Goal: Task Accomplishment & Management: Complete application form

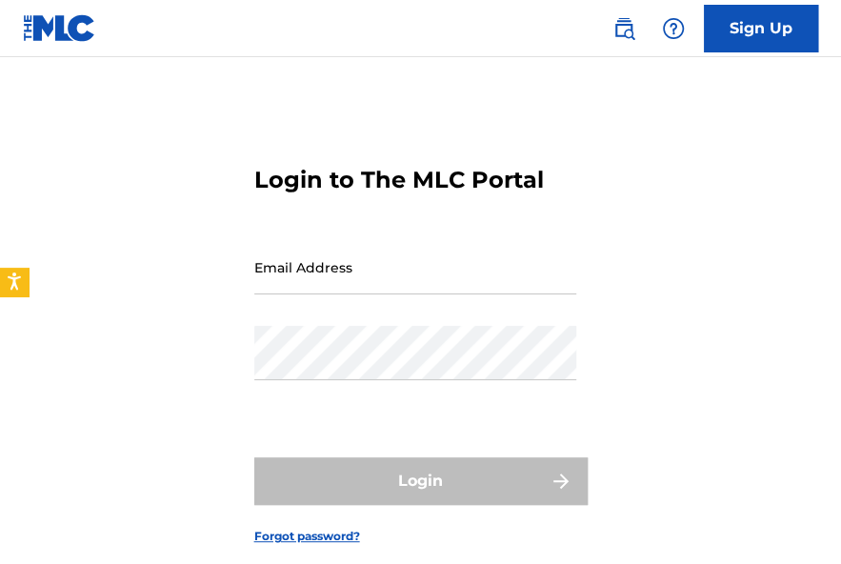
click at [348, 270] on input "Email Address" at bounding box center [415, 267] width 322 height 54
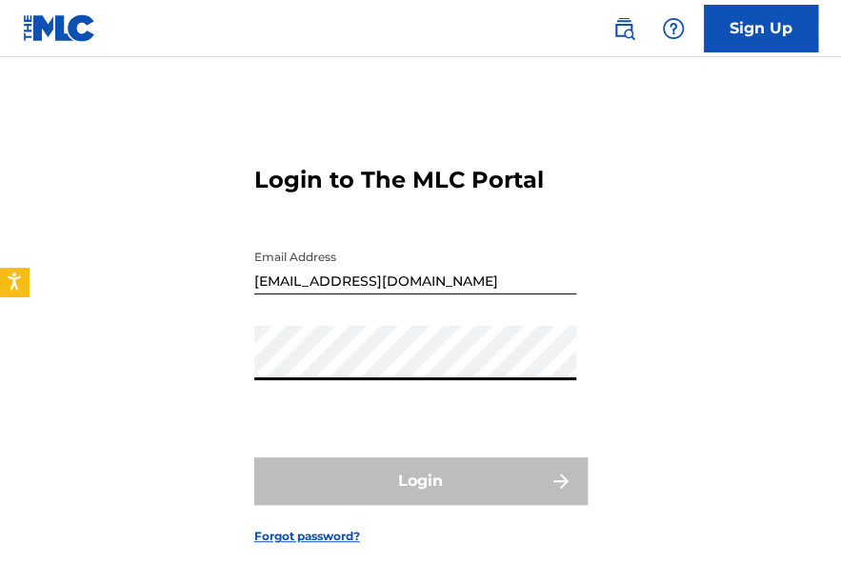
type input "[EMAIL_ADDRESS][DOMAIN_NAME]"
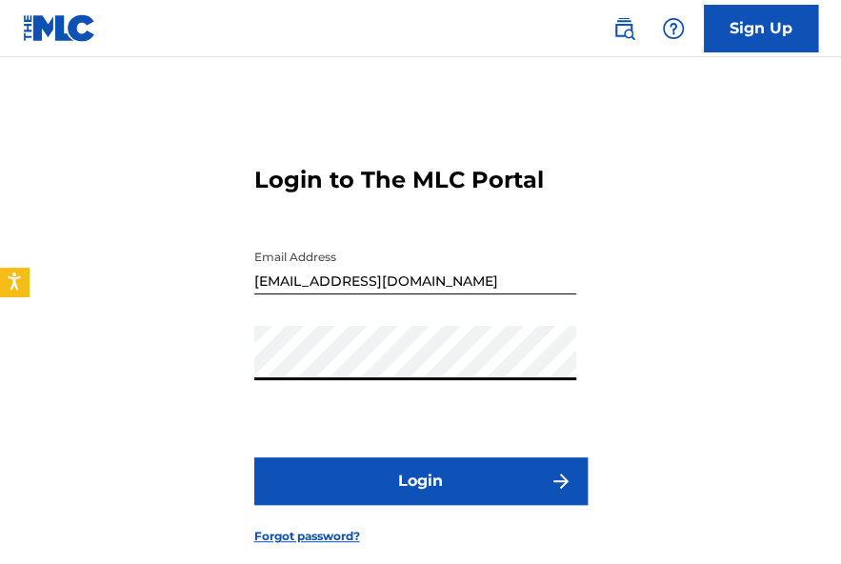
click at [373, 478] on button "Login" at bounding box center [420, 481] width 333 height 48
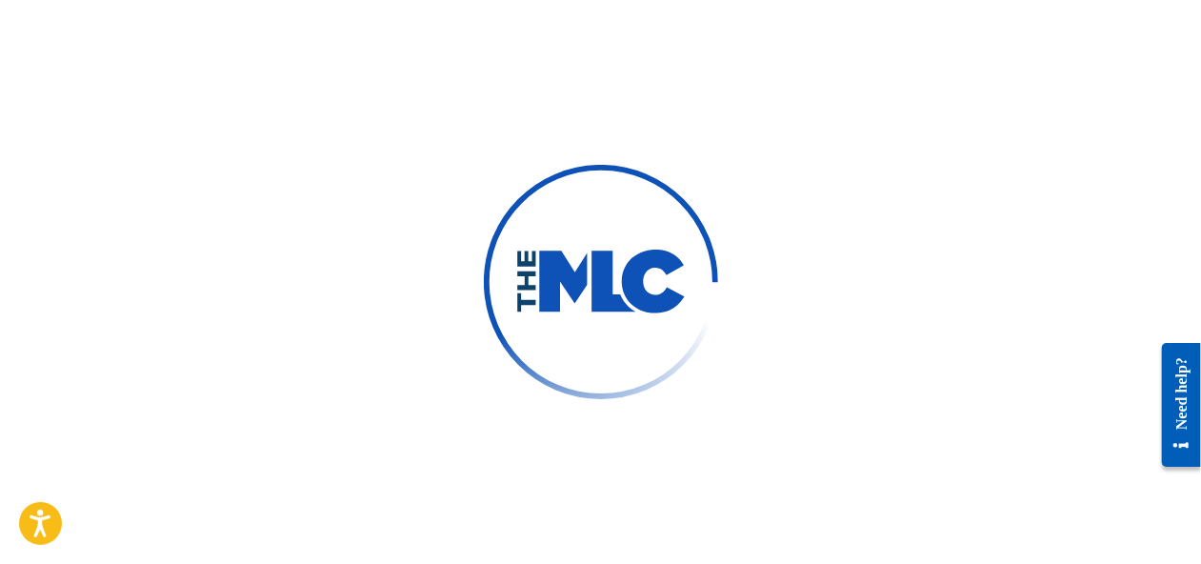
scroll to position [528, 0]
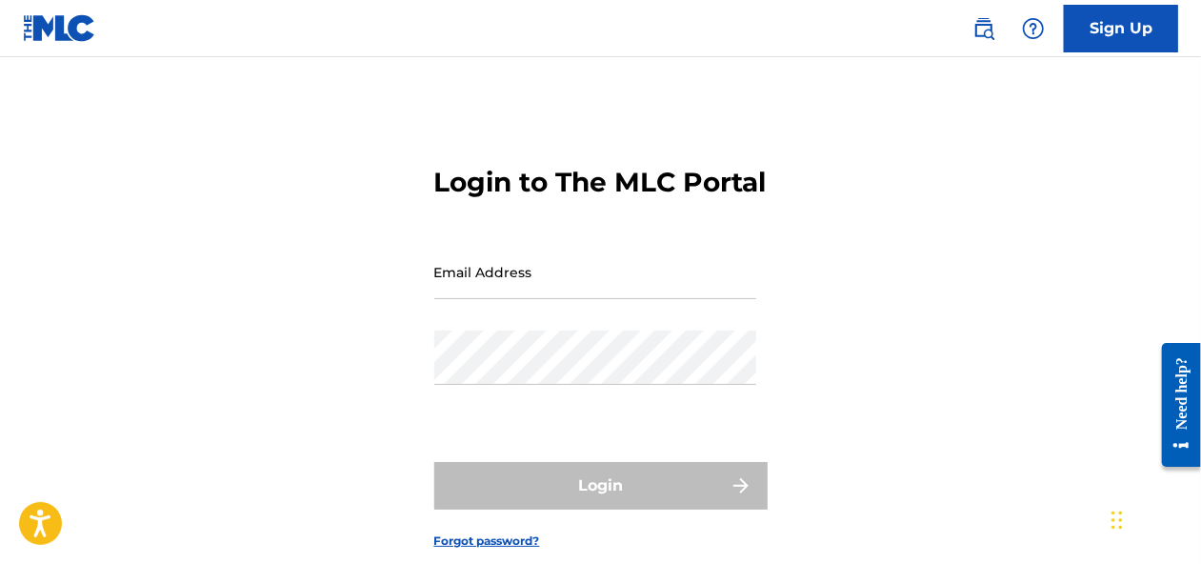
click at [621, 299] on input "Email Address" at bounding box center [595, 272] width 322 height 54
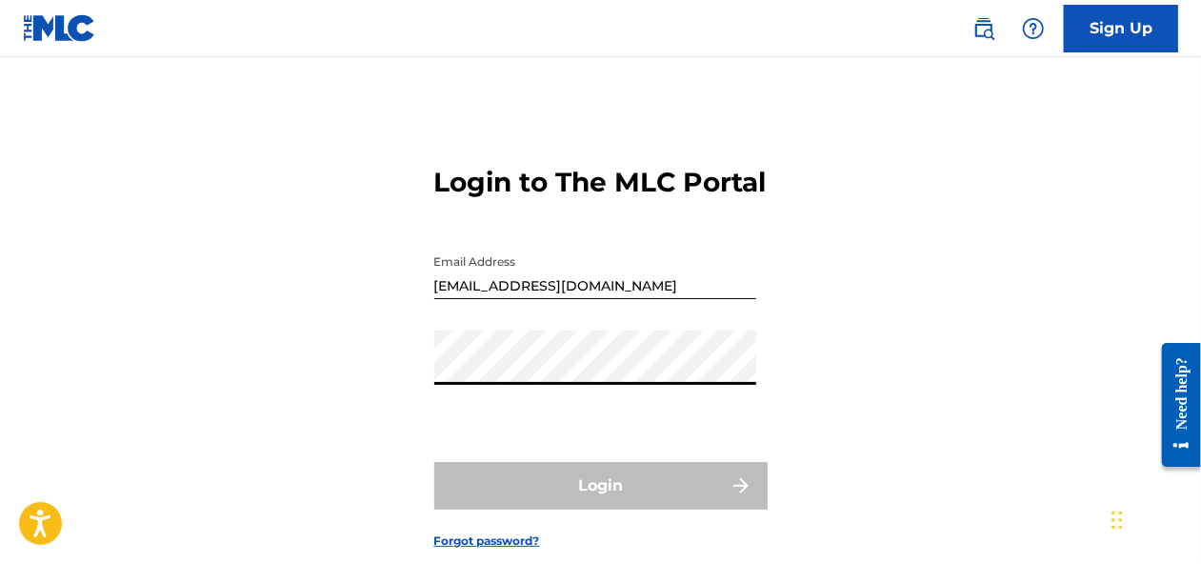
type input "[EMAIL_ADDRESS][DOMAIN_NAME]"
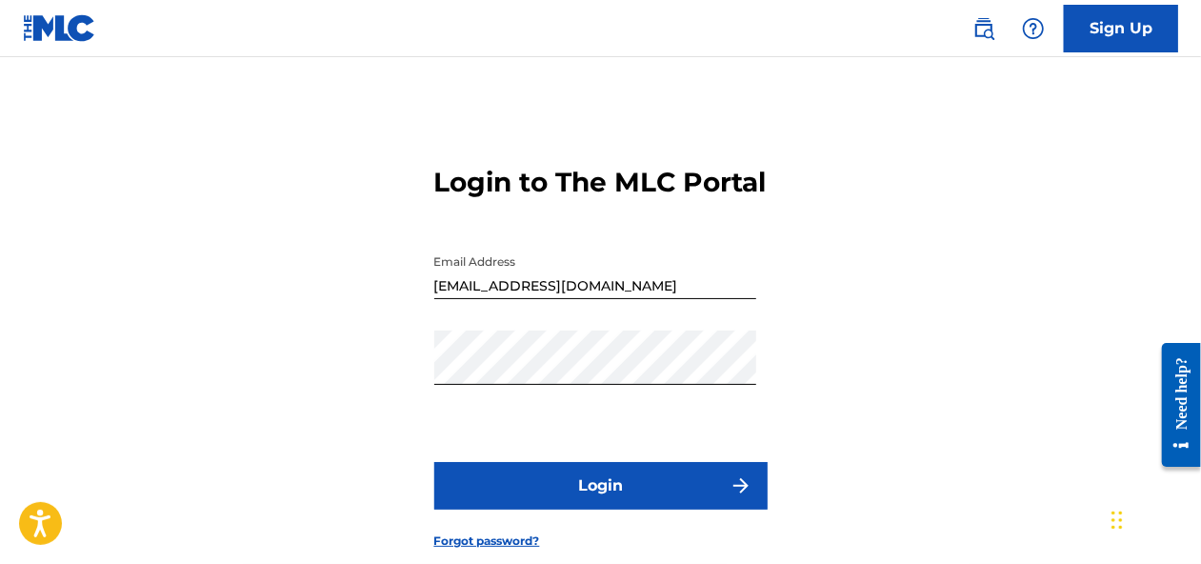
click at [615, 508] on button "Login" at bounding box center [600, 486] width 333 height 48
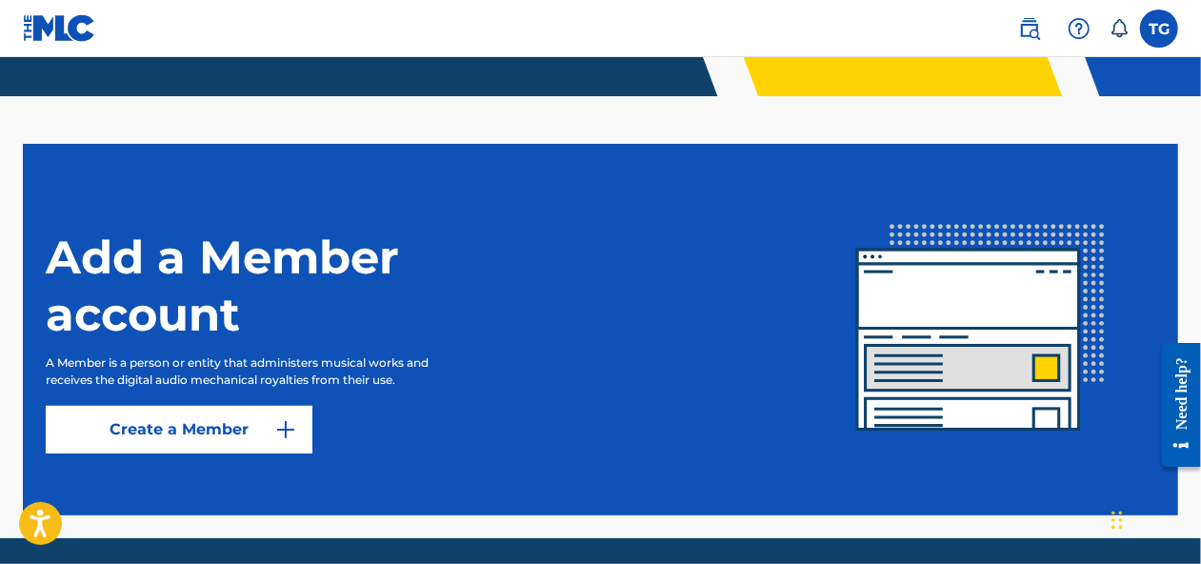
scroll to position [433, 0]
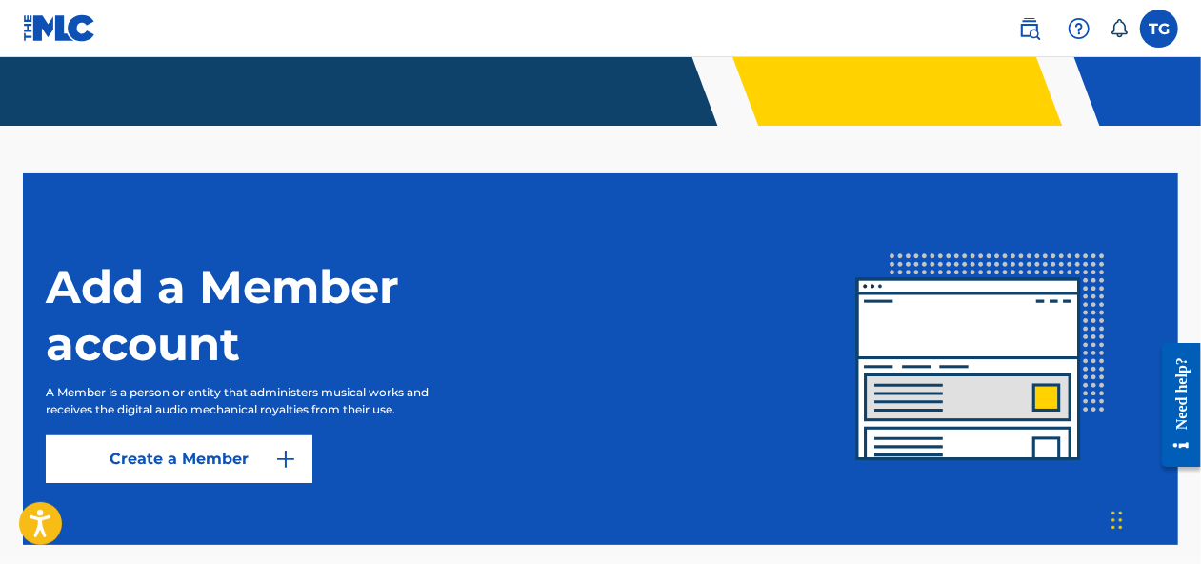
click at [1160, 23] on label at bounding box center [1159, 29] width 38 height 38
click at [1160, 29] on input "TG [PERSON_NAME] [EMAIL_ADDRESS][DOMAIN_NAME] Notification Preferences Profile …" at bounding box center [1160, 29] width 0 height 0
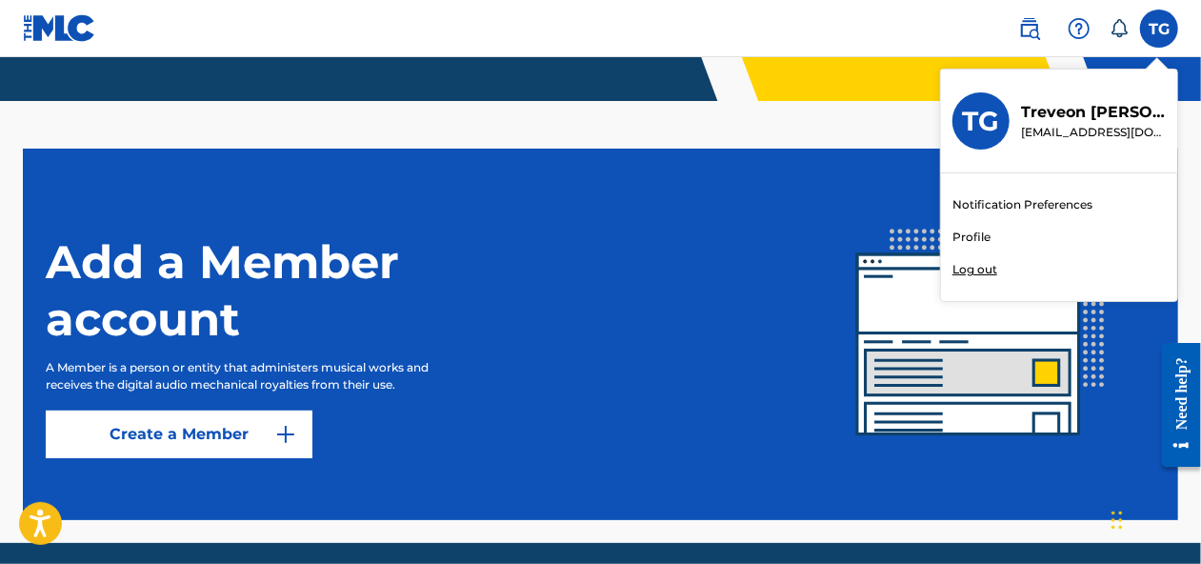
scroll to position [528, 0]
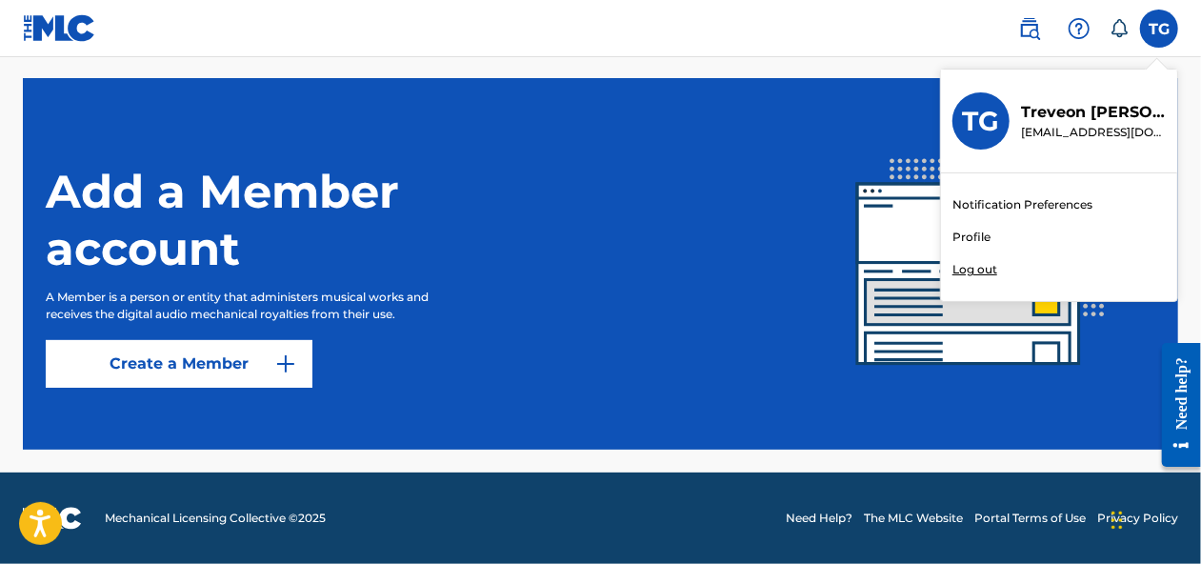
click at [1037, 39] on link at bounding box center [1030, 29] width 38 height 38
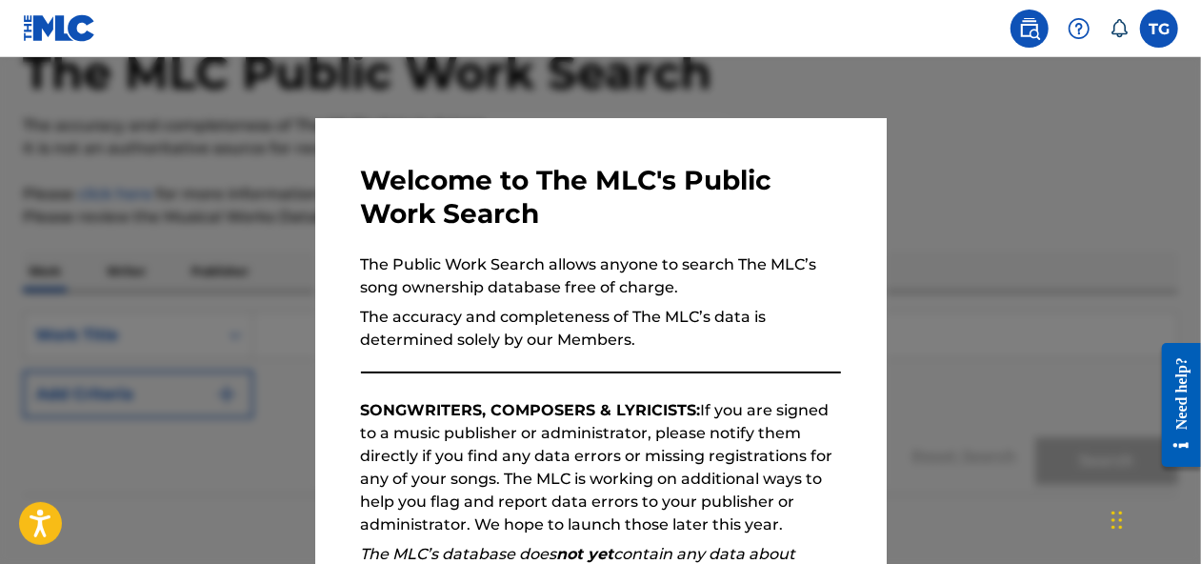
scroll to position [203, 0]
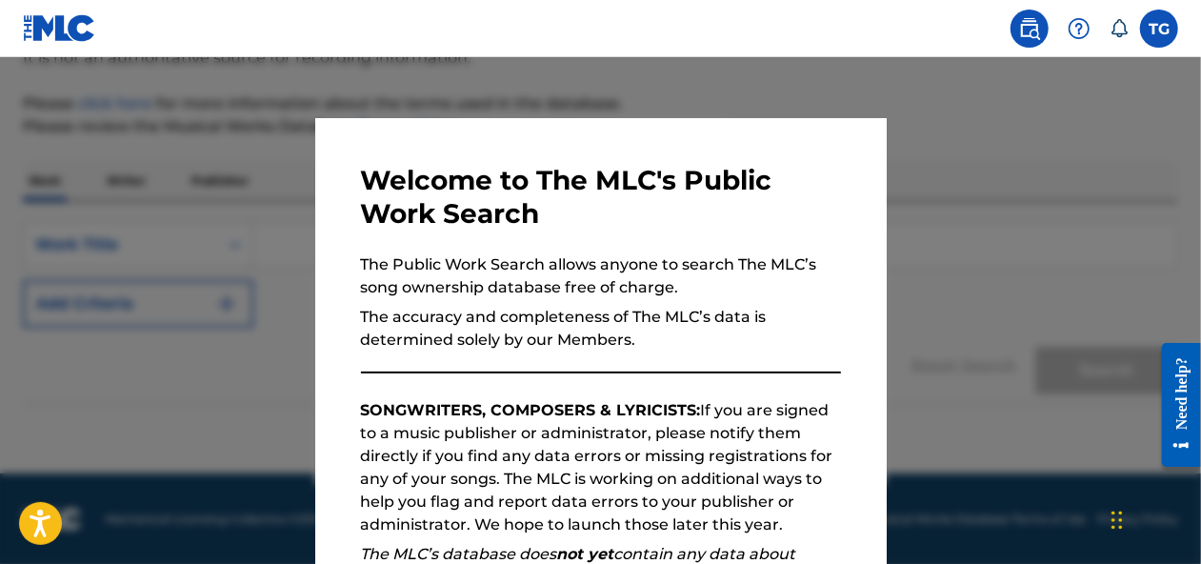
click at [1124, 28] on icon at bounding box center [1119, 28] width 19 height 19
click at [777, 181] on h3 "Welcome to The MLC's Public Work Search" at bounding box center [601, 197] width 480 height 67
drag, startPoint x: 713, startPoint y: 93, endPoint x: 737, endPoint y: 91, distance: 24.8
click at [714, 93] on div at bounding box center [600, 339] width 1201 height 564
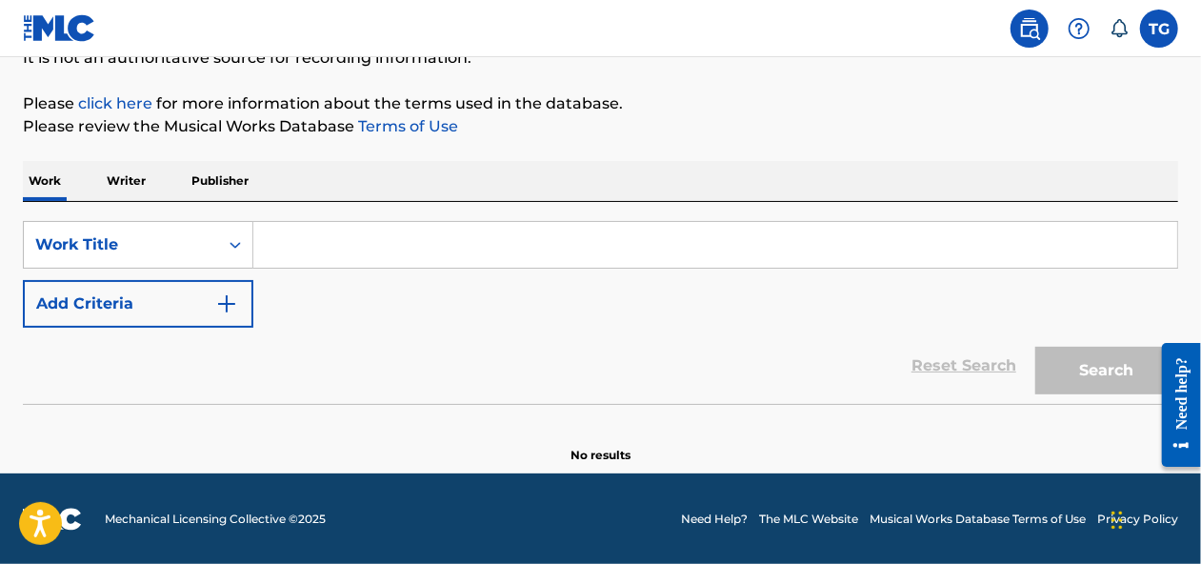
click at [1139, 25] on div "TG TG [PERSON_NAME] [EMAIL_ADDRESS][DOMAIN_NAME] Notification Preferences Profi…" at bounding box center [1088, 29] width 179 height 38
click at [1117, 28] on icon at bounding box center [1119, 28] width 19 height 19
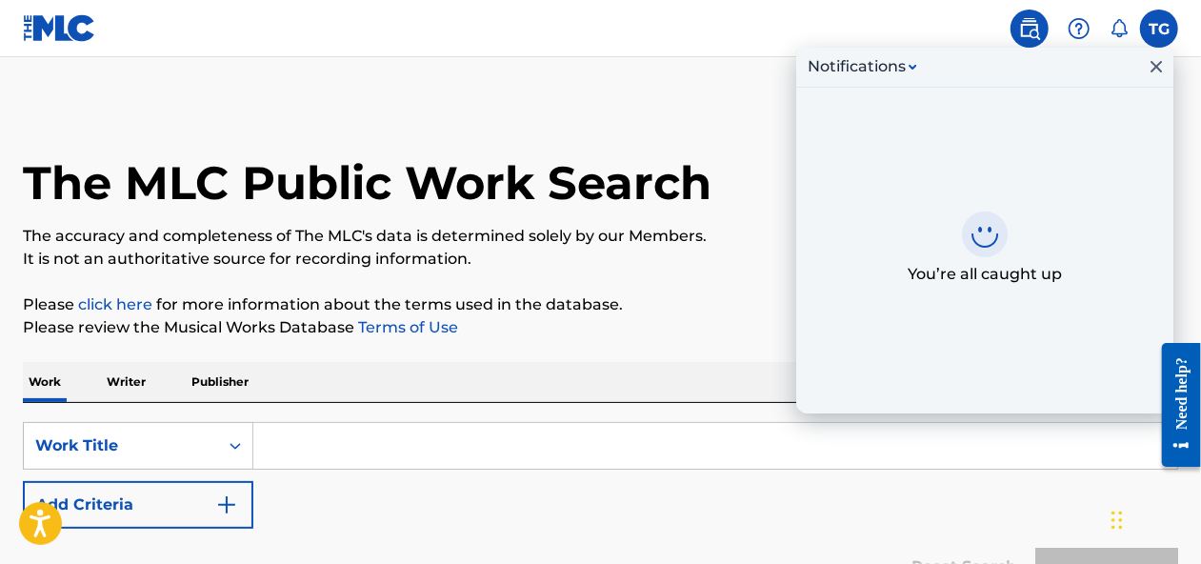
scroll to position [0, 0]
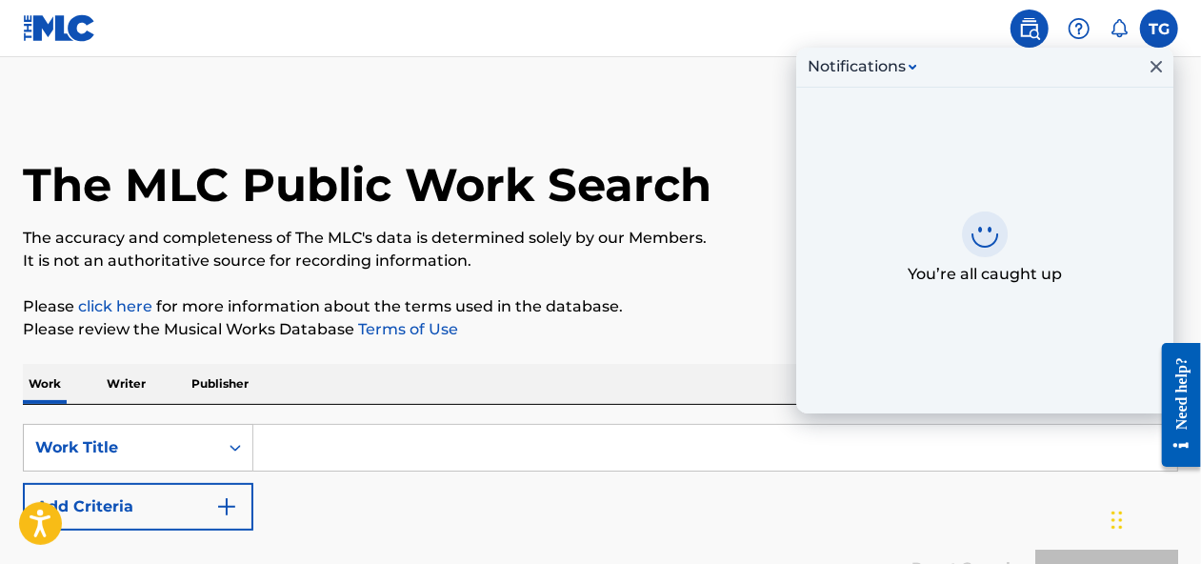
click at [220, 258] on p "It is not an authoritative source for recording information." at bounding box center [601, 261] width 1156 height 23
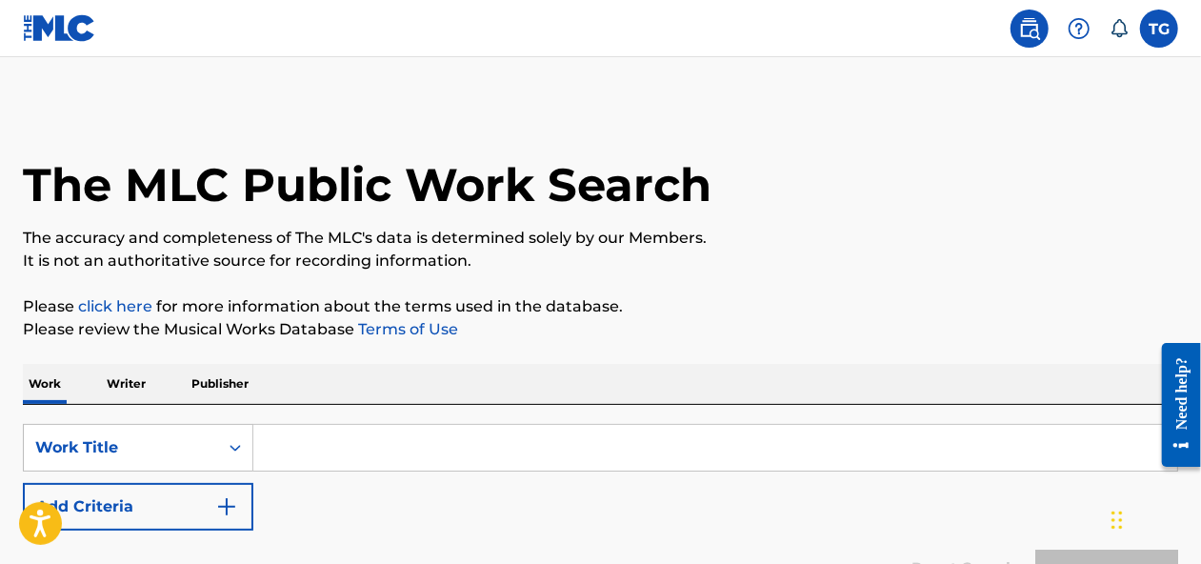
click at [1162, 18] on label at bounding box center [1159, 29] width 38 height 38
click at [1160, 29] on input "TG [PERSON_NAME] [EMAIL_ADDRESS][DOMAIN_NAME] Notification Preferences Profile …" at bounding box center [1160, 29] width 0 height 0
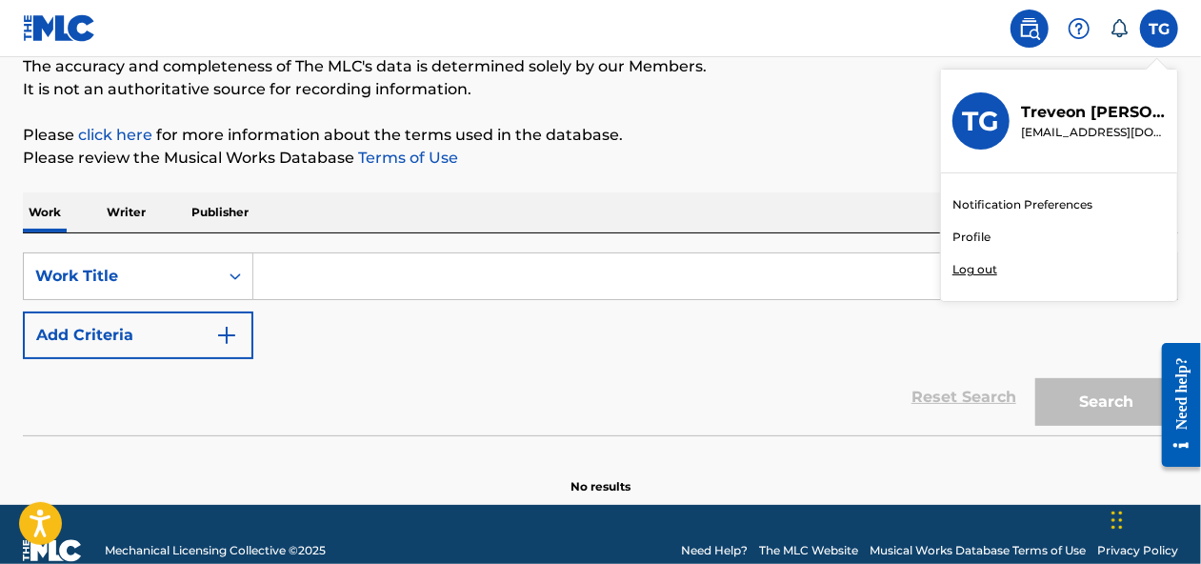
scroll to position [191, 0]
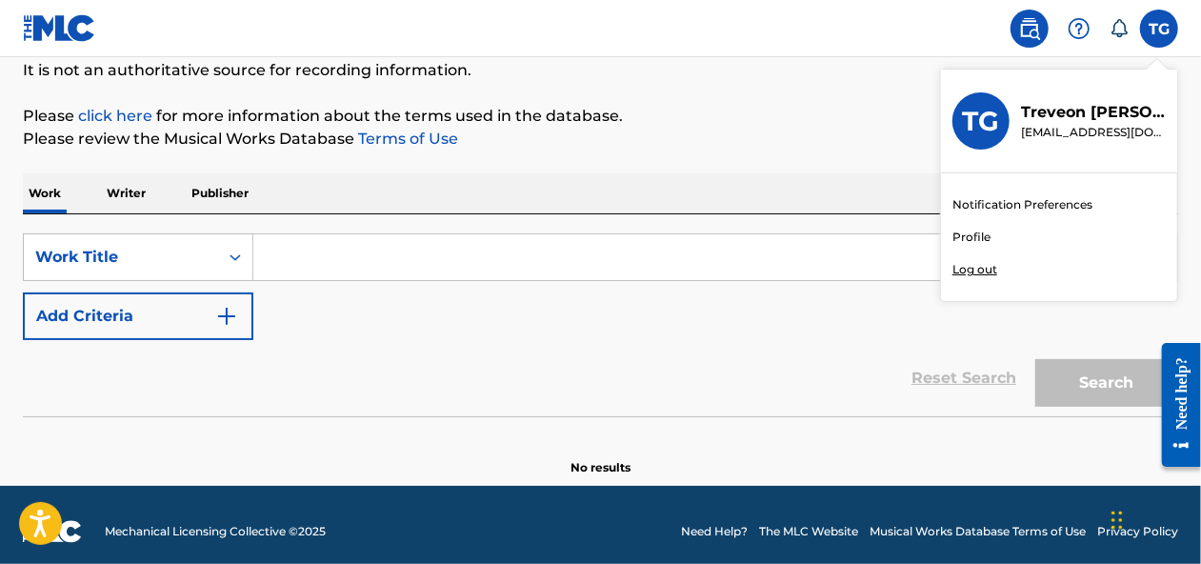
click at [166, 328] on button "Add Criteria" at bounding box center [138, 317] width 231 height 48
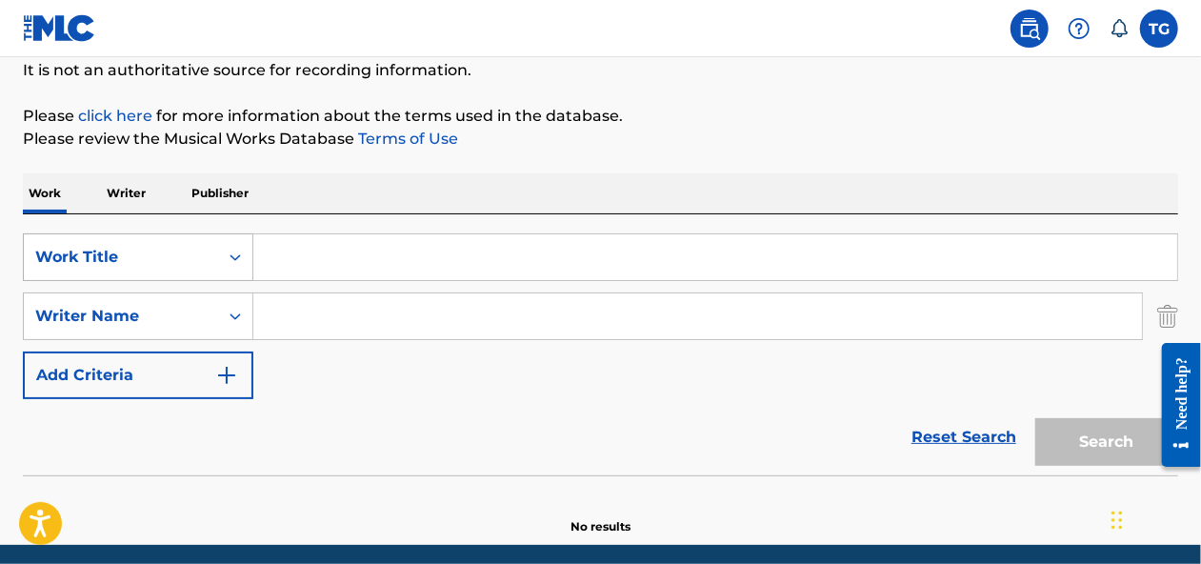
click at [187, 241] on div "Work Title" at bounding box center [121, 257] width 194 height 36
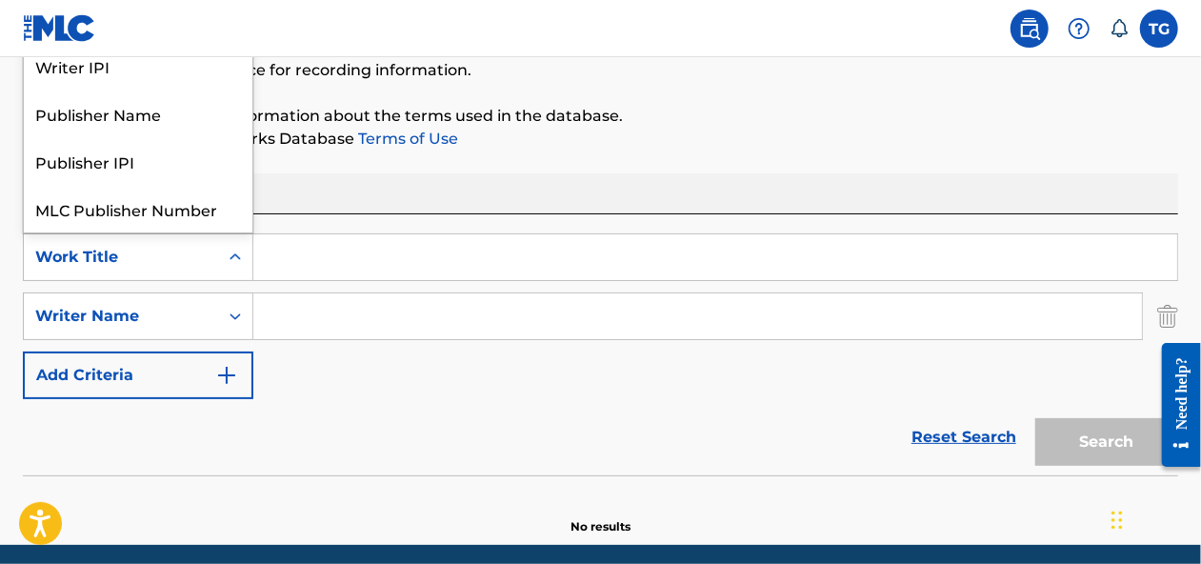
scroll to position [48, 0]
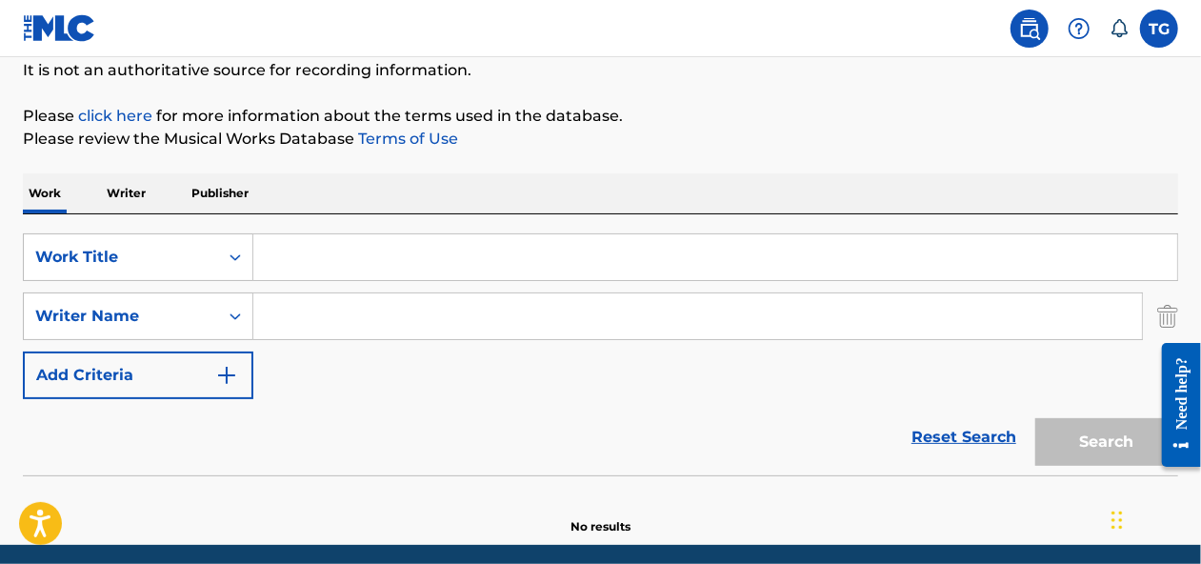
click at [545, 95] on div "The MLC Public Work Search The accuracy and completeness of The MLC's data is d…" at bounding box center [600, 224] width 1201 height 621
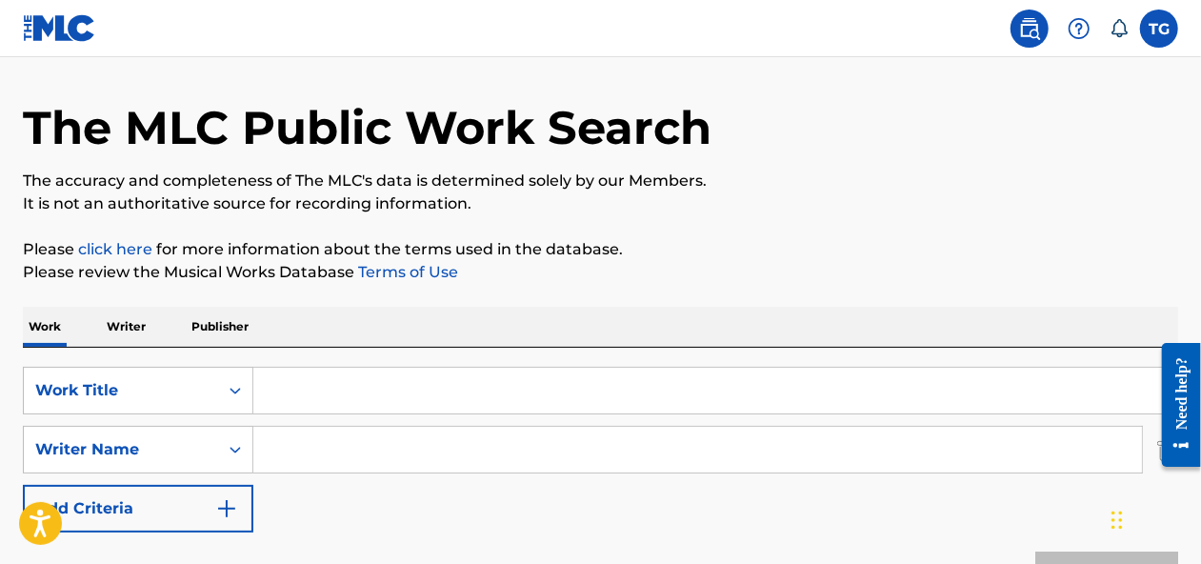
scroll to position [0, 0]
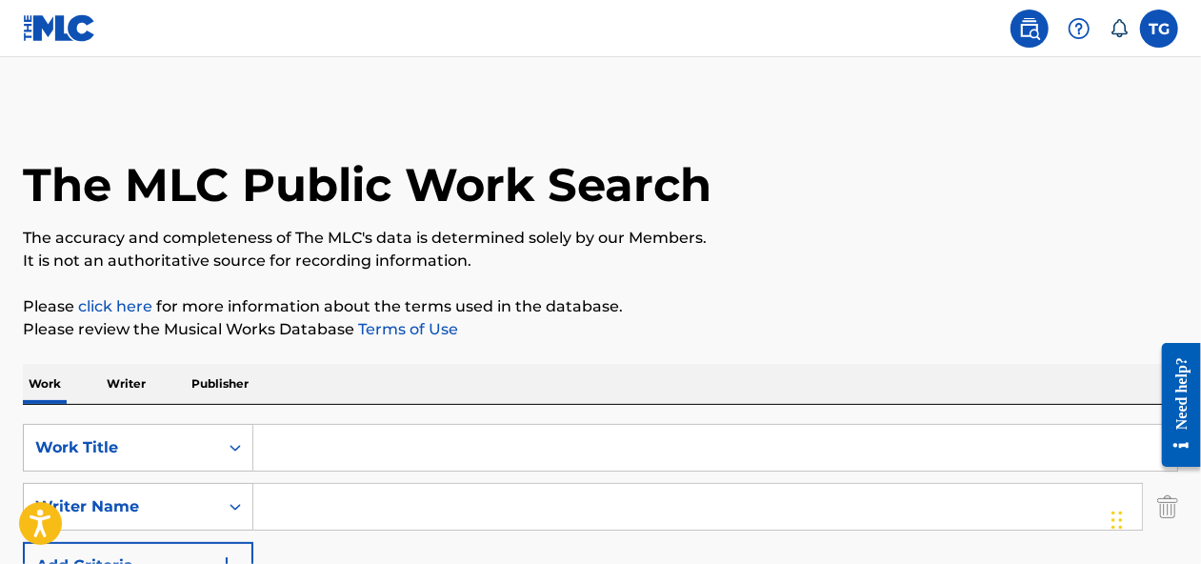
scroll to position [528, 0]
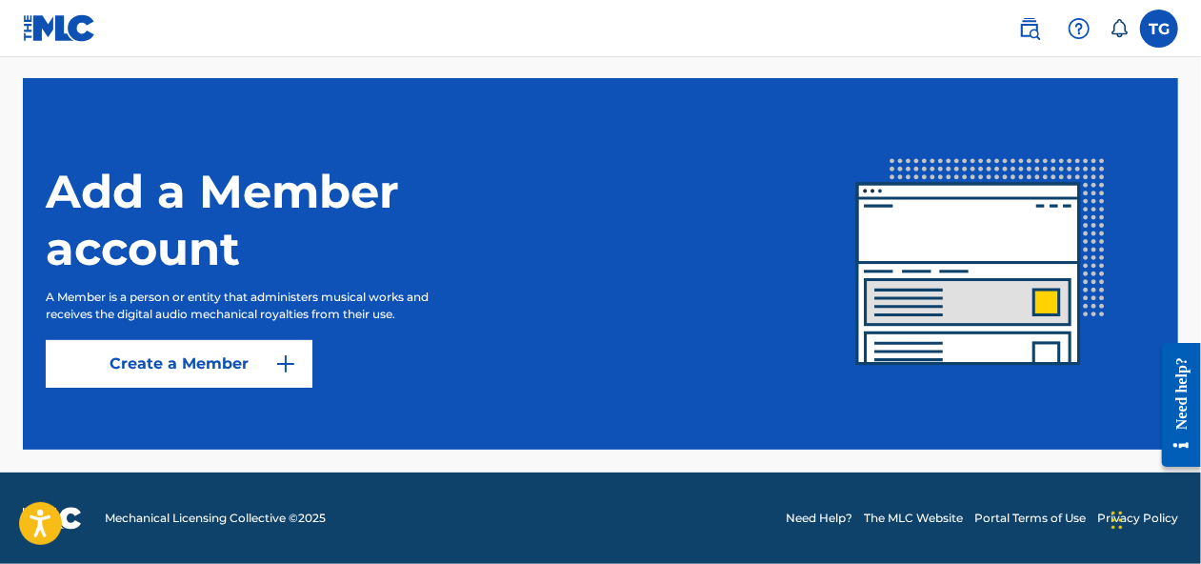
click at [230, 357] on link "Create a Member" at bounding box center [179, 364] width 267 height 48
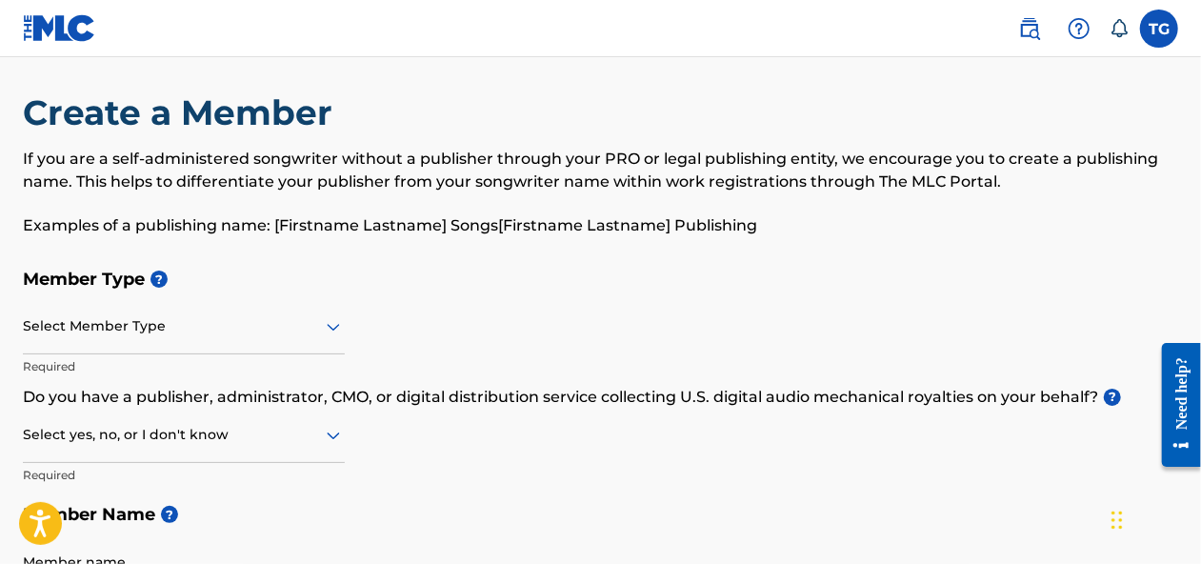
scroll to position [95, 0]
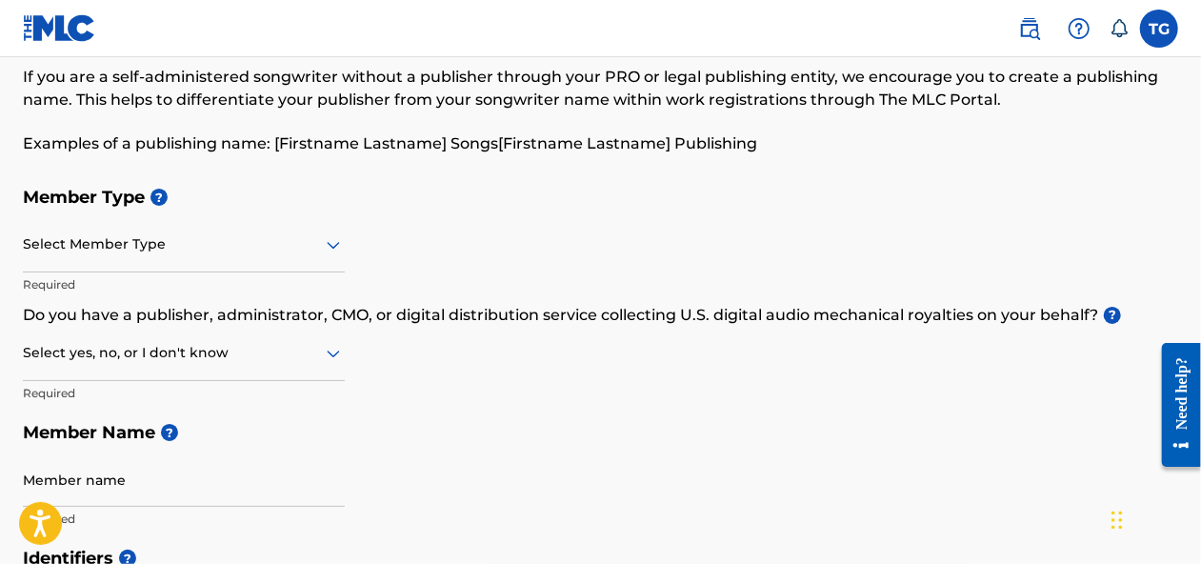
click at [249, 244] on div at bounding box center [184, 244] width 322 height 24
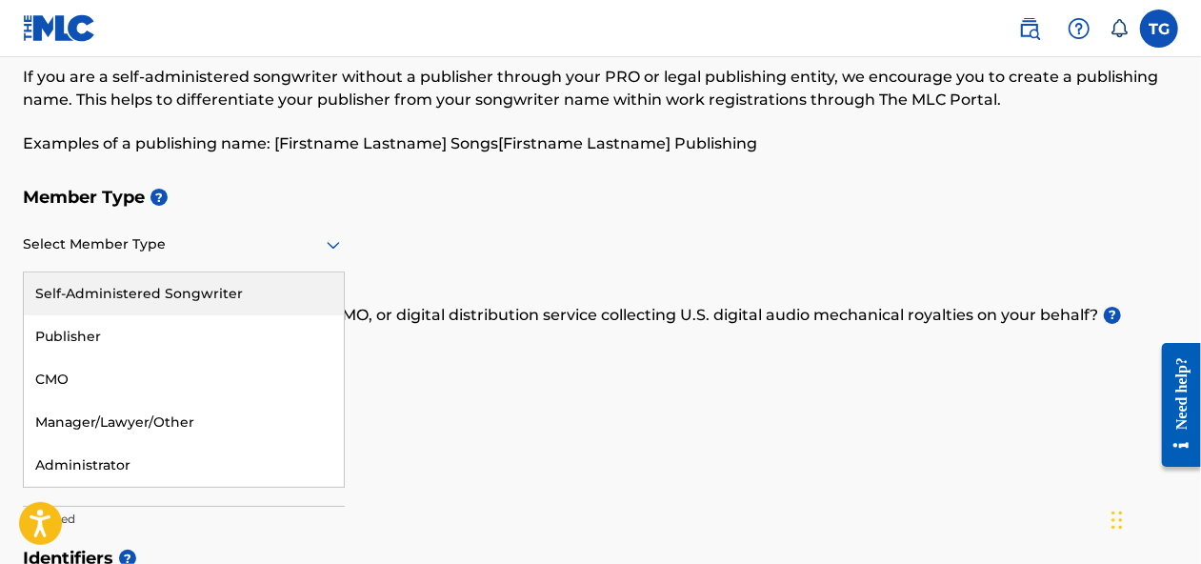
click at [143, 294] on div "Self-Administered Songwriter" at bounding box center [184, 293] width 320 height 43
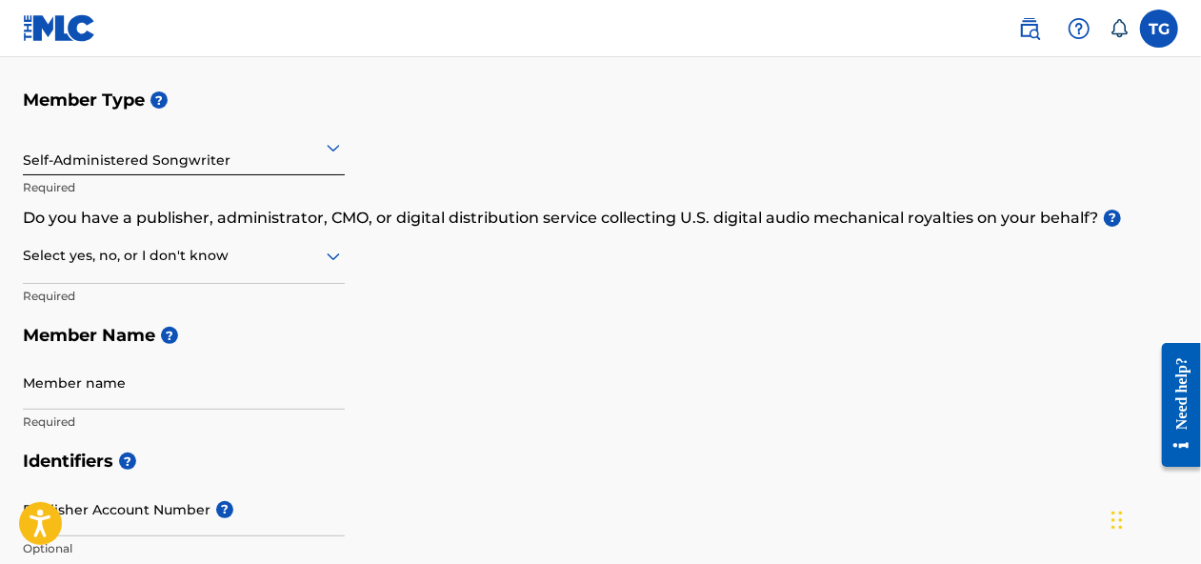
scroll to position [286, 0]
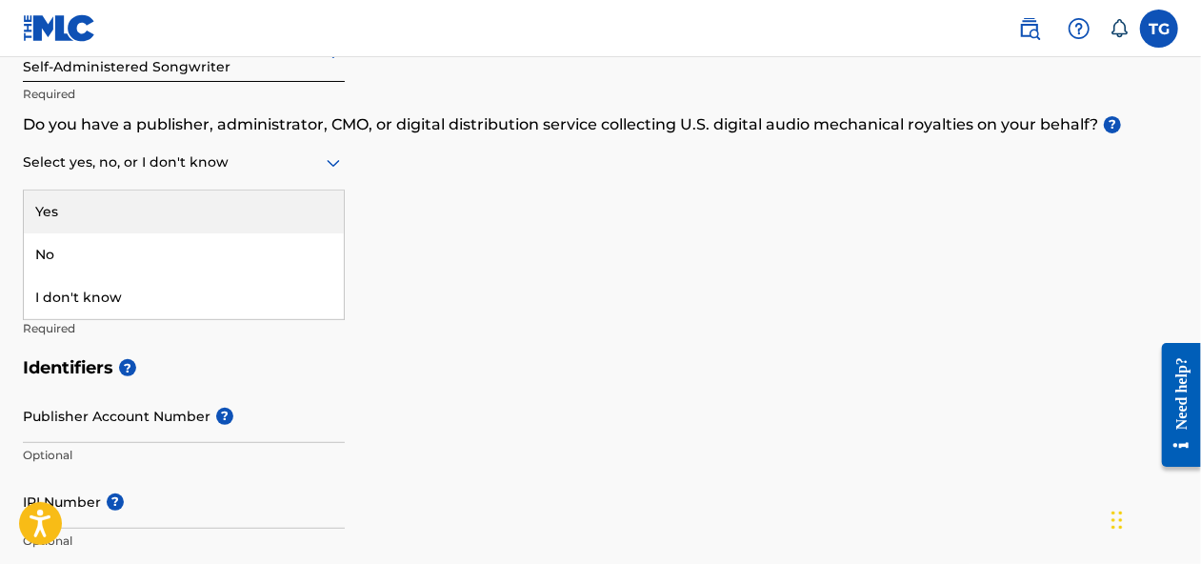
click at [181, 168] on div at bounding box center [184, 163] width 322 height 24
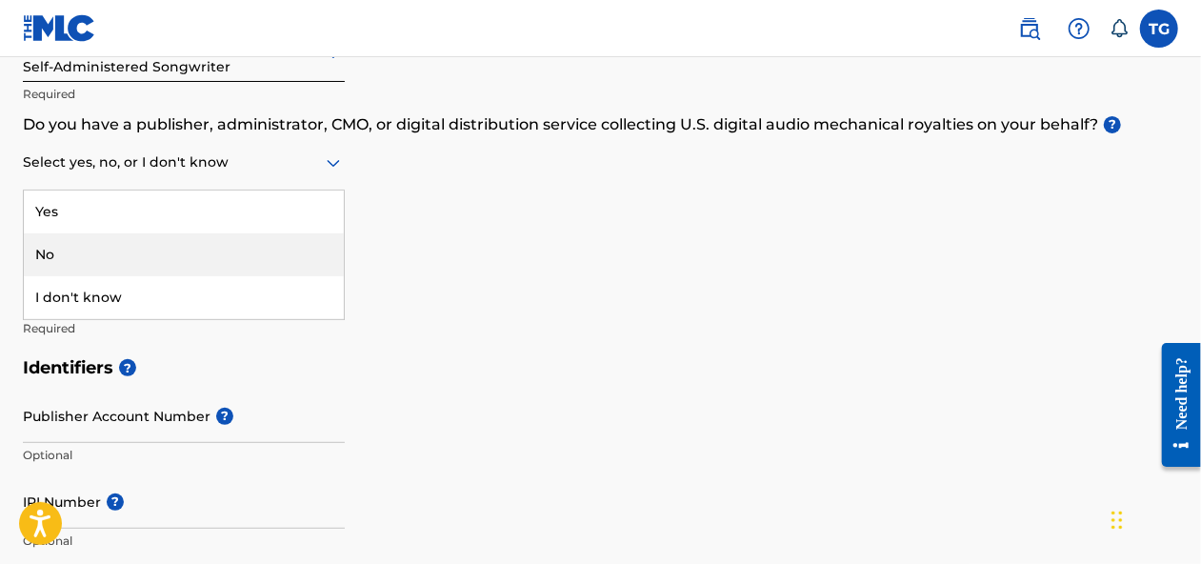
click at [238, 270] on div "No" at bounding box center [184, 254] width 320 height 43
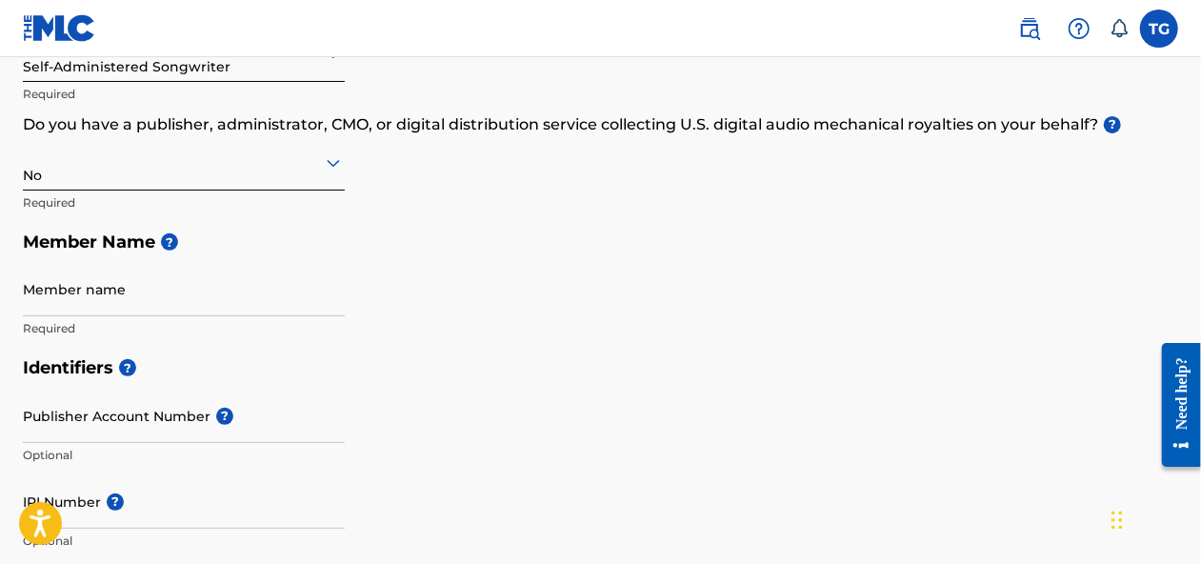
scroll to position [381, 0]
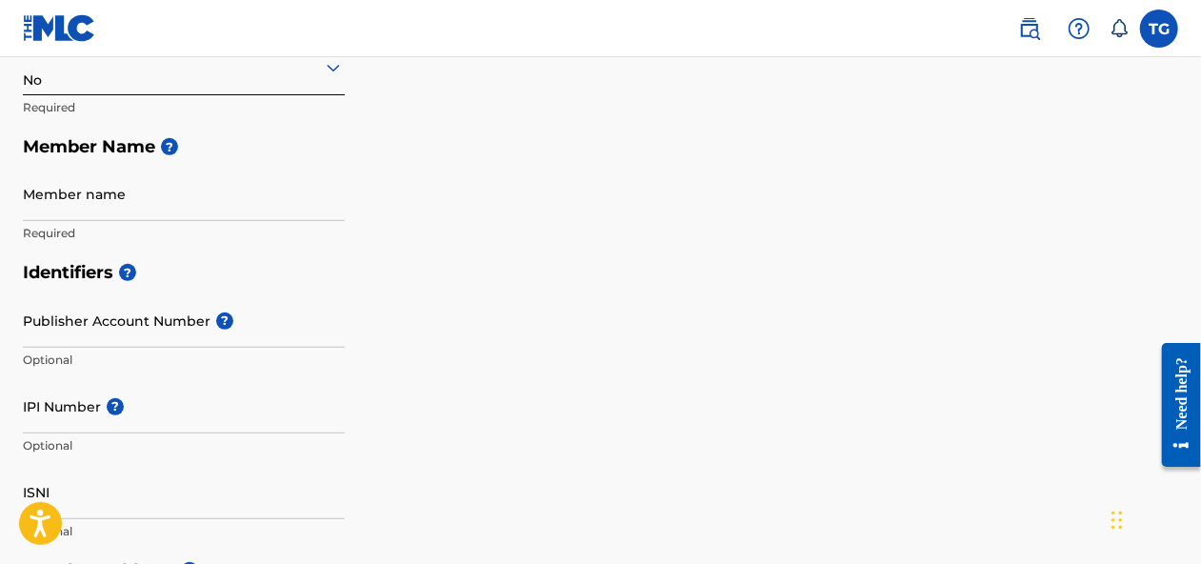
click at [149, 202] on input "Member name" at bounding box center [184, 194] width 322 height 54
type input "[PERSON_NAME]"
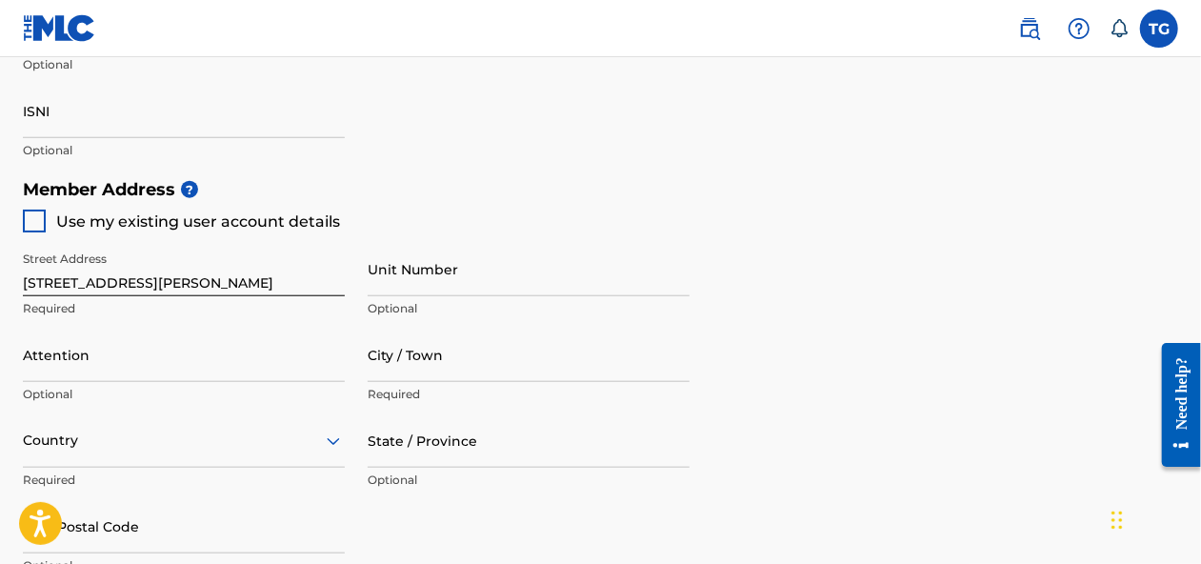
scroll to position [858, 0]
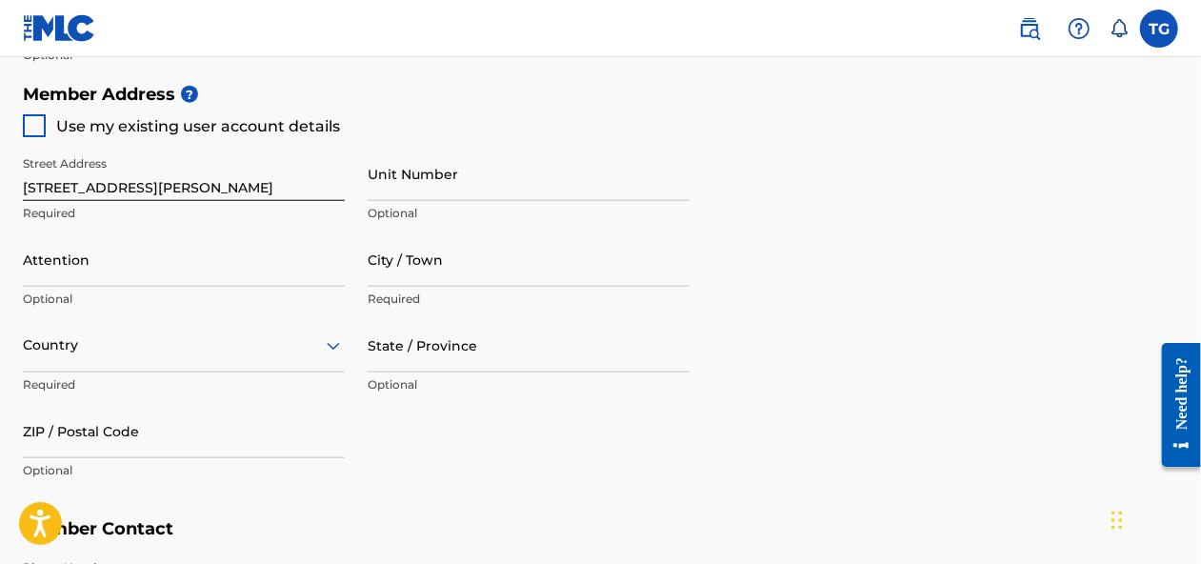
click at [47, 131] on div "Use my existing user account details" at bounding box center [181, 125] width 317 height 23
click at [34, 131] on div at bounding box center [34, 125] width 23 height 23
type input "[STREET_ADDRESS][PERSON_NAME]"
type input "[GEOGRAPHIC_DATA]"
type input "33838"
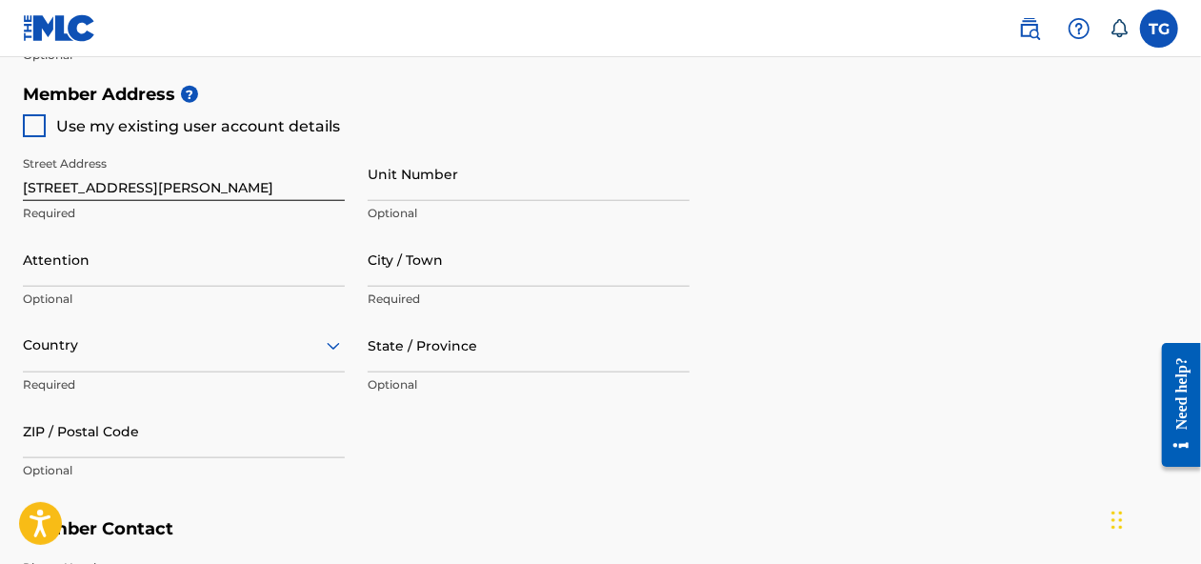
type input "407"
type input "6240646"
type input "[EMAIL_ADDRESS][DOMAIN_NAME]"
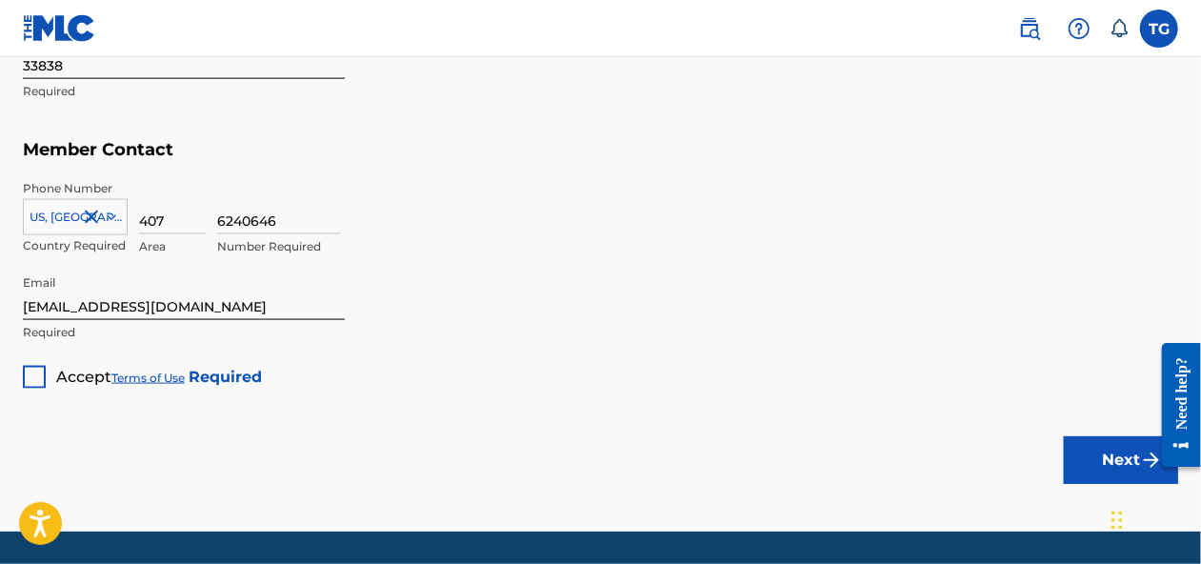
scroll to position [1239, 0]
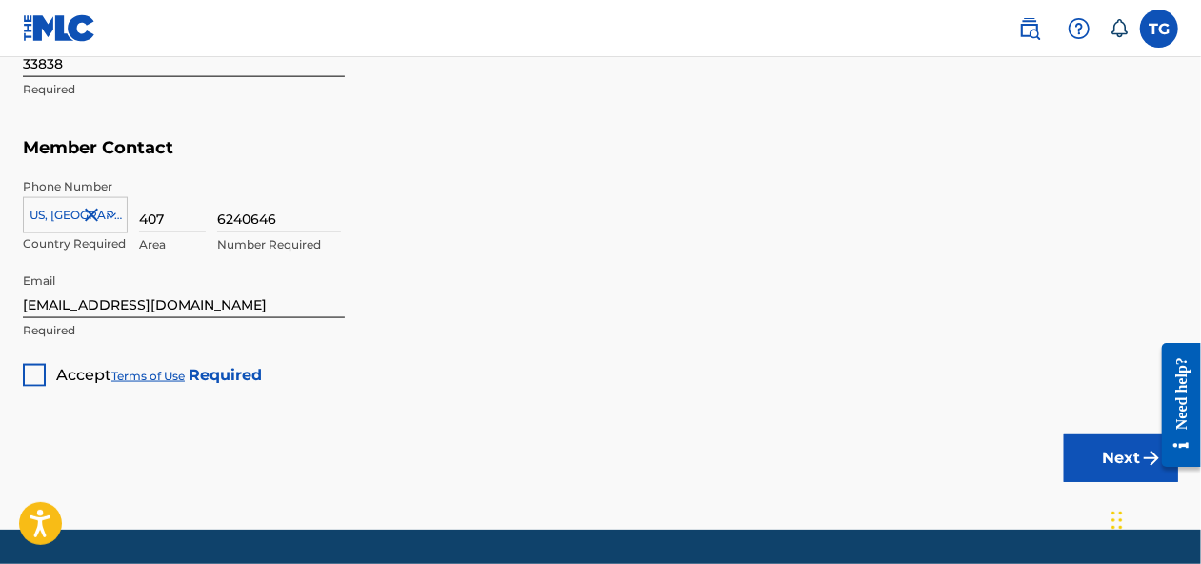
click at [38, 373] on div at bounding box center [34, 375] width 23 height 23
click at [1108, 437] on button "Next" at bounding box center [1121, 458] width 114 height 48
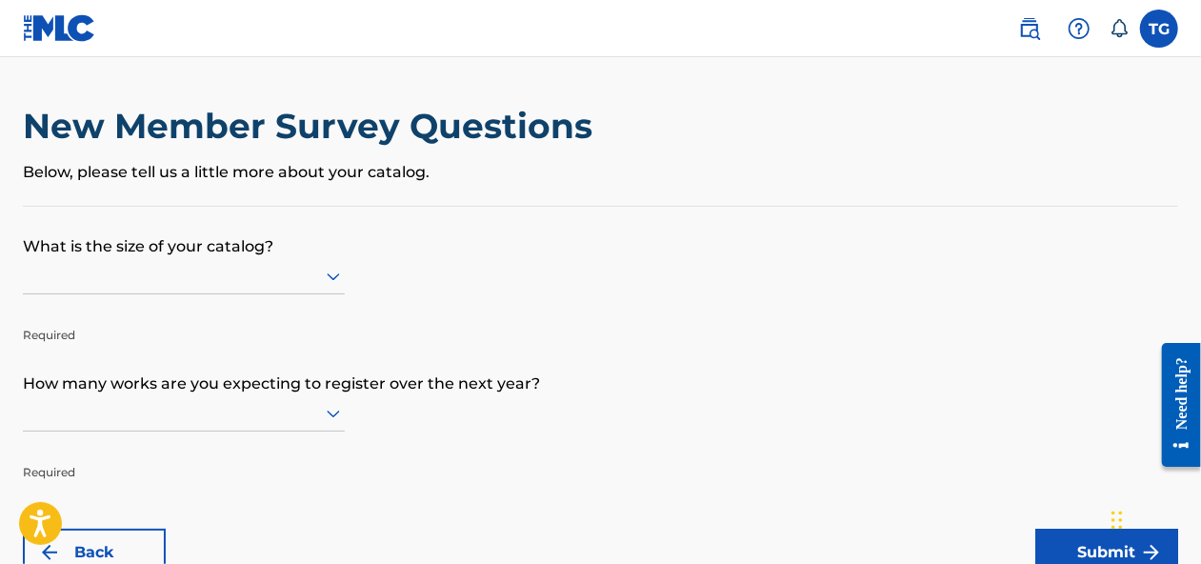
click at [206, 256] on p "What is the size of your catalog?" at bounding box center [601, 232] width 1156 height 51
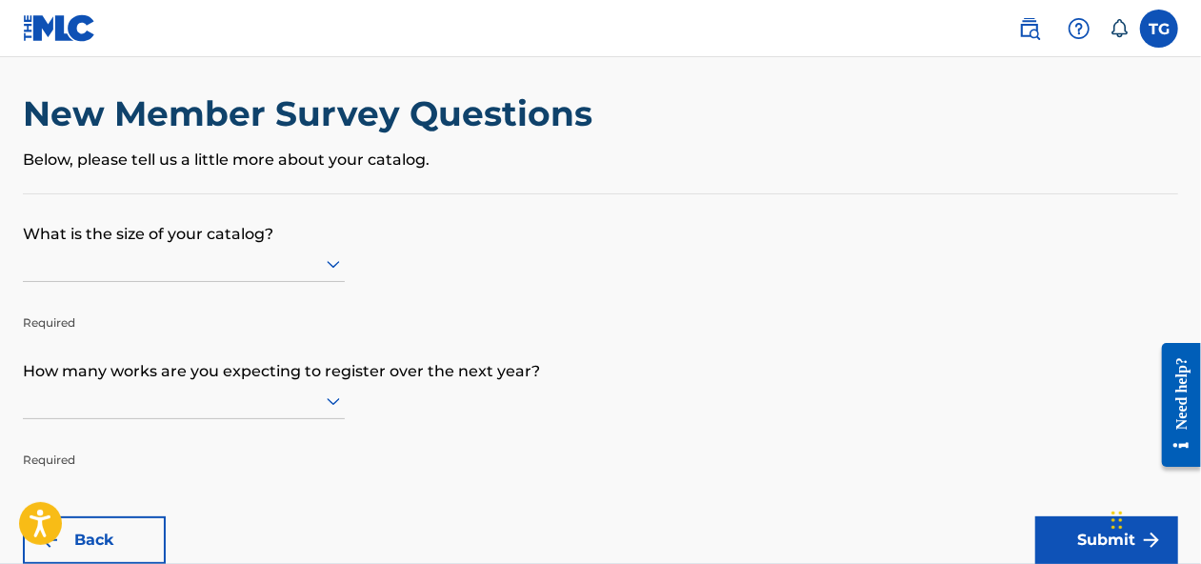
click at [311, 275] on div at bounding box center [184, 264] width 322 height 36
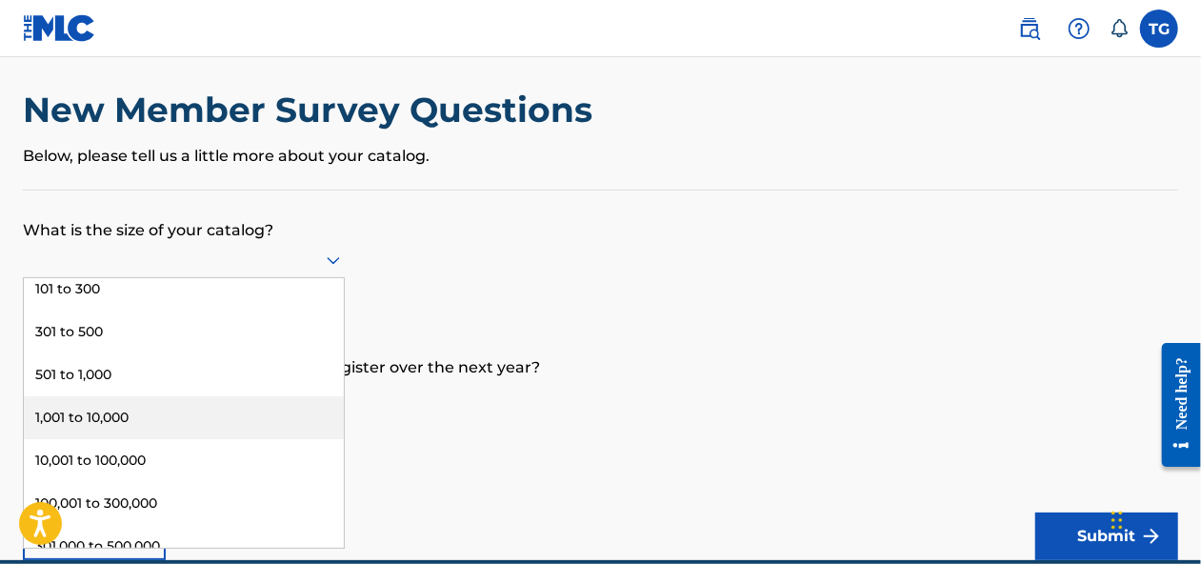
scroll to position [116, 0]
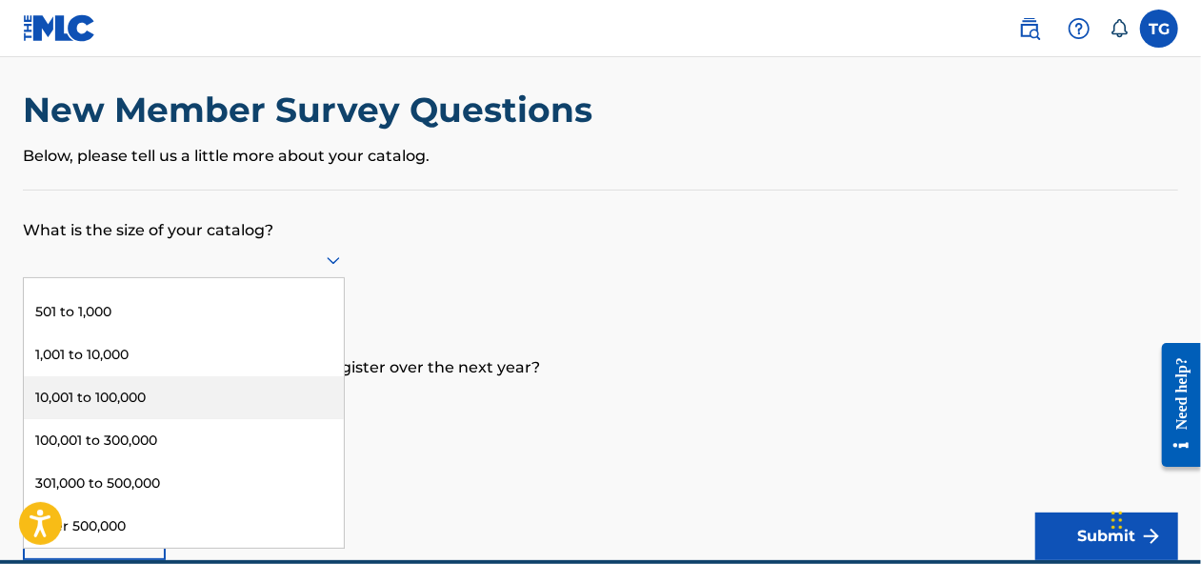
click at [175, 380] on div "10,001 to 100,000" at bounding box center [184, 397] width 320 height 43
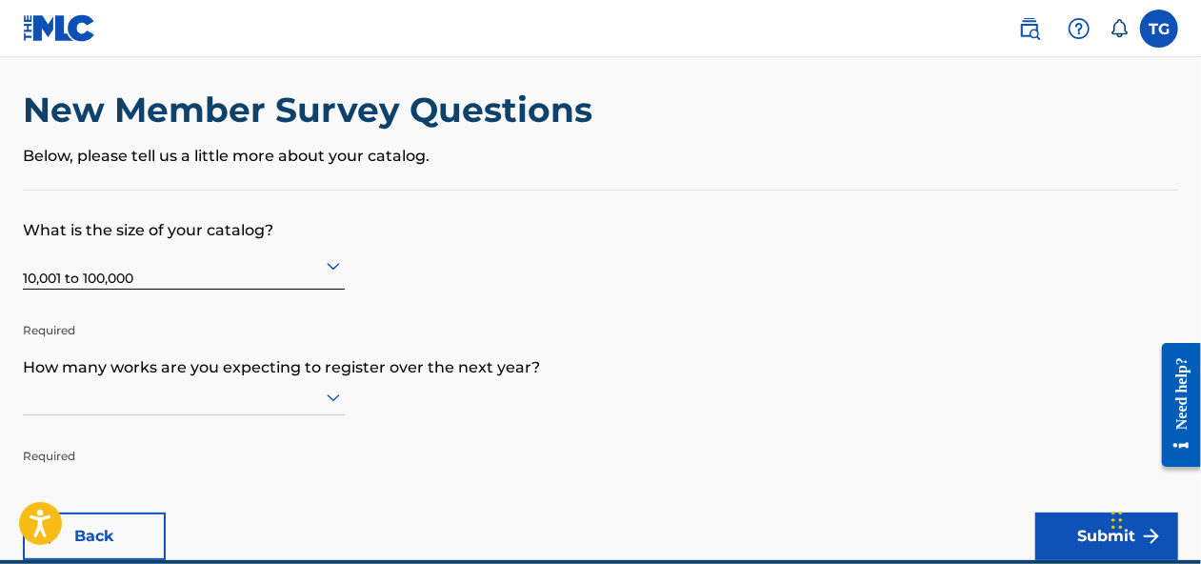
scroll to position [153, 0]
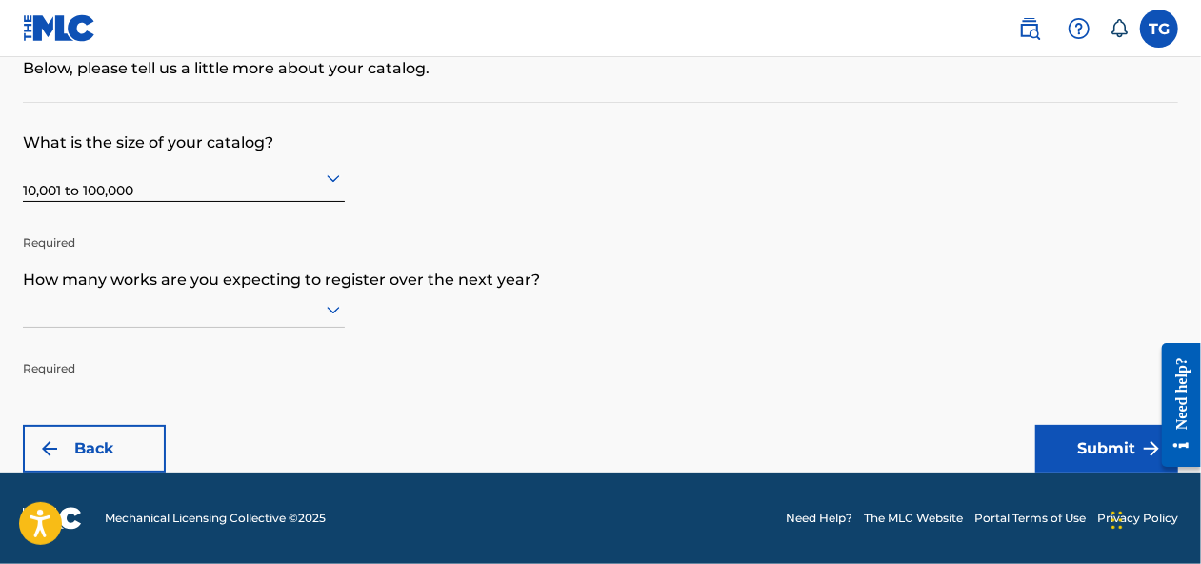
click at [176, 328] on div at bounding box center [184, 310] width 322 height 36
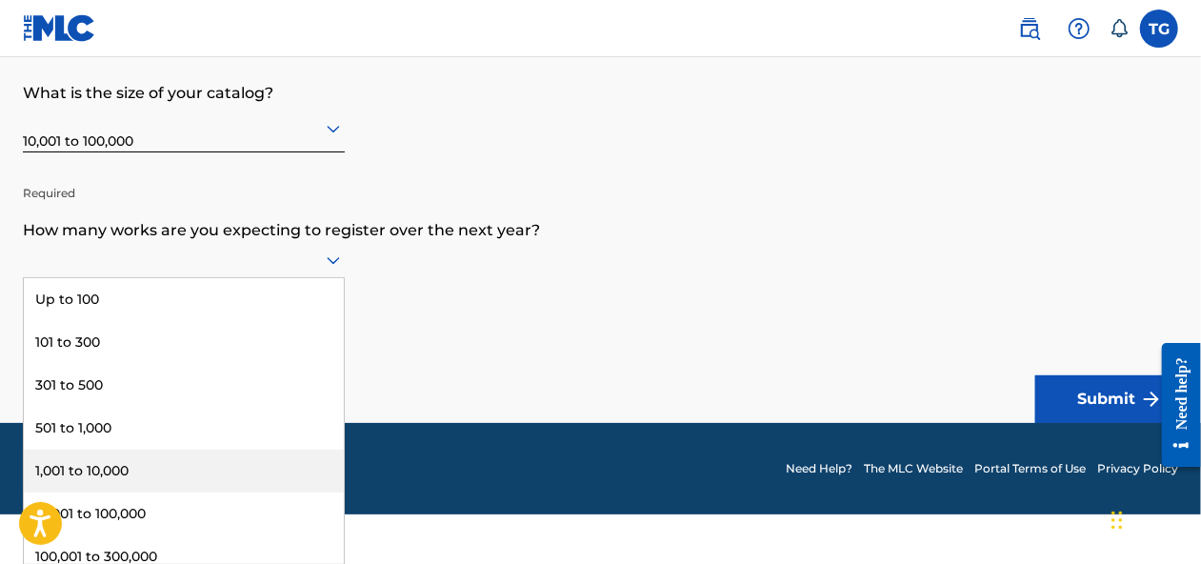
click at [133, 474] on div "1,001 to 10,000" at bounding box center [184, 471] width 320 height 43
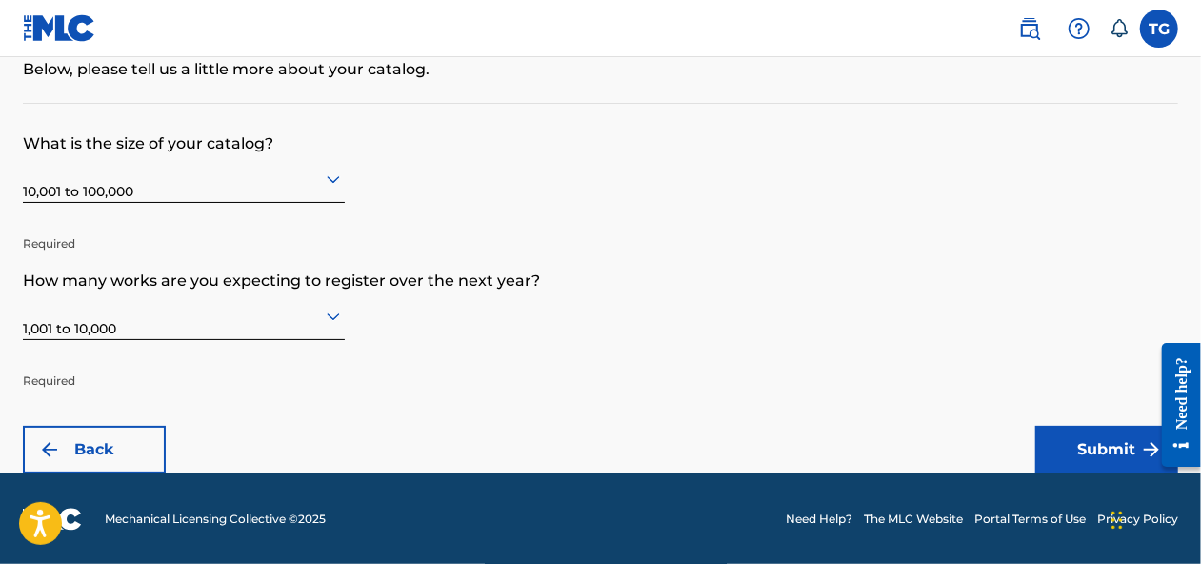
click at [1083, 425] on form "What is the size of your catalog? 10,001 to 100,000 Required How many works are…" at bounding box center [601, 289] width 1156 height 370
click at [1079, 441] on button "Submit" at bounding box center [1107, 450] width 143 height 48
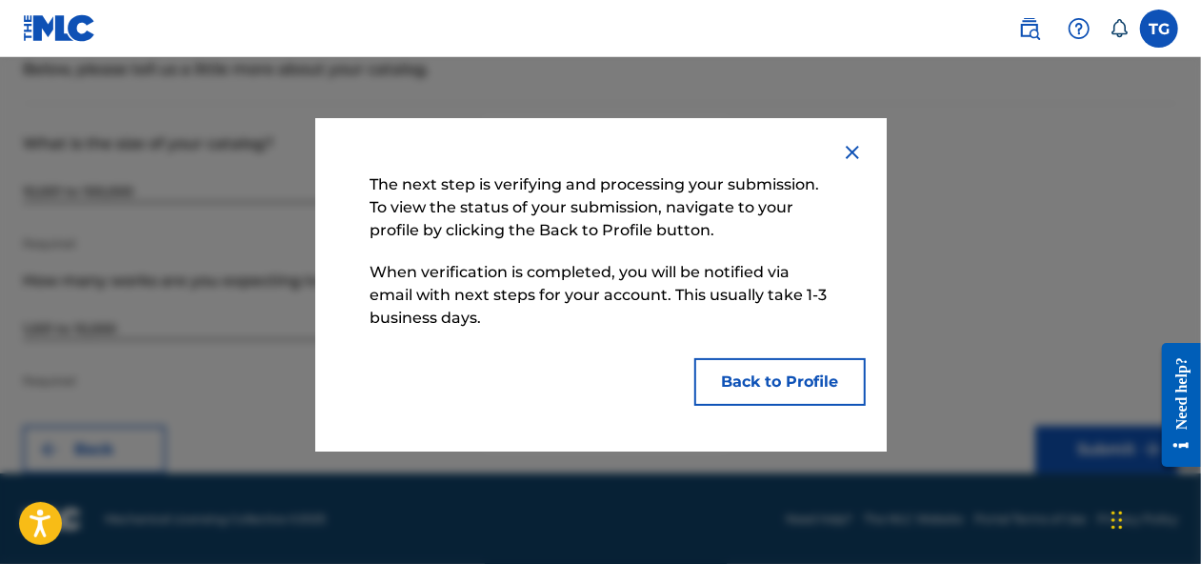
click at [753, 385] on button "Back to Profile" at bounding box center [781, 382] width 172 height 48
